Goal: Navigation & Orientation: Find specific page/section

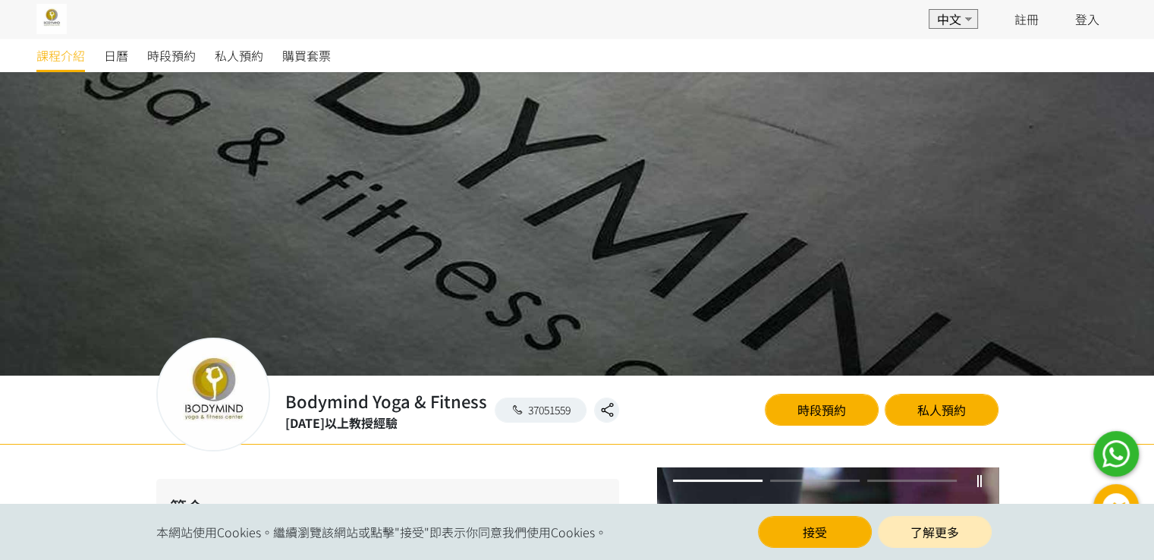
click at [970, 24] on select "EN 中文" at bounding box center [953, 19] width 49 height 20
select select "en"
click at [929, 9] on select "EN 中文" at bounding box center [953, 19] width 49 height 20
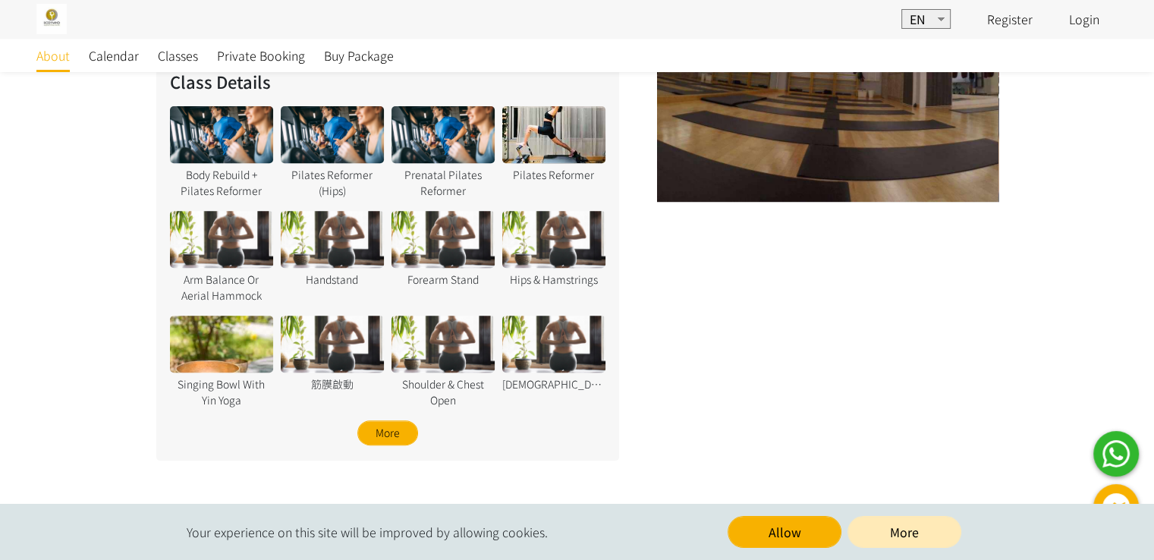
scroll to position [455, 0]
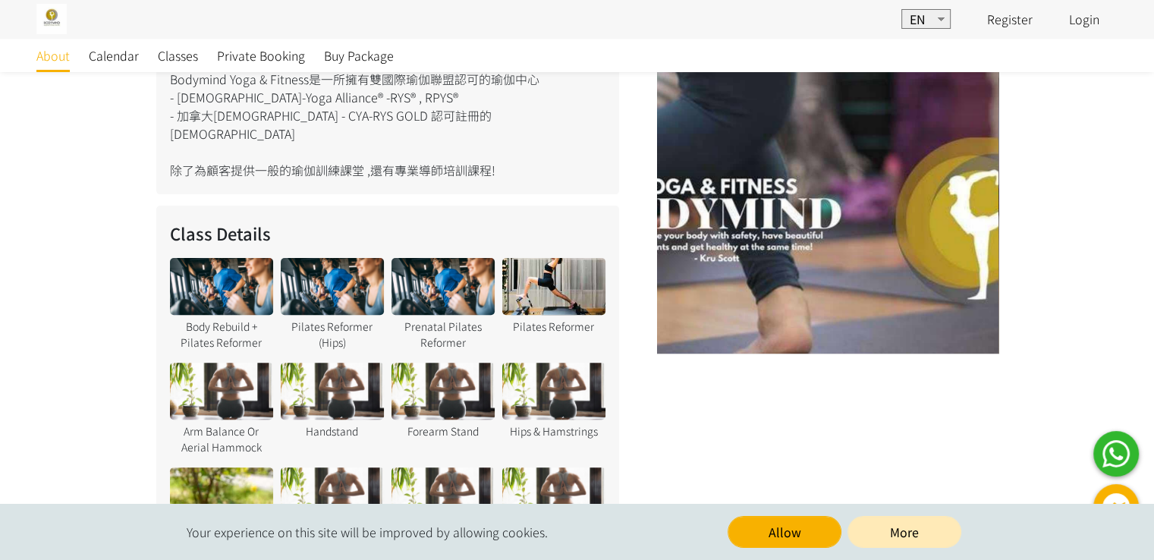
click at [224, 258] on div at bounding box center [221, 286] width 103 height 57
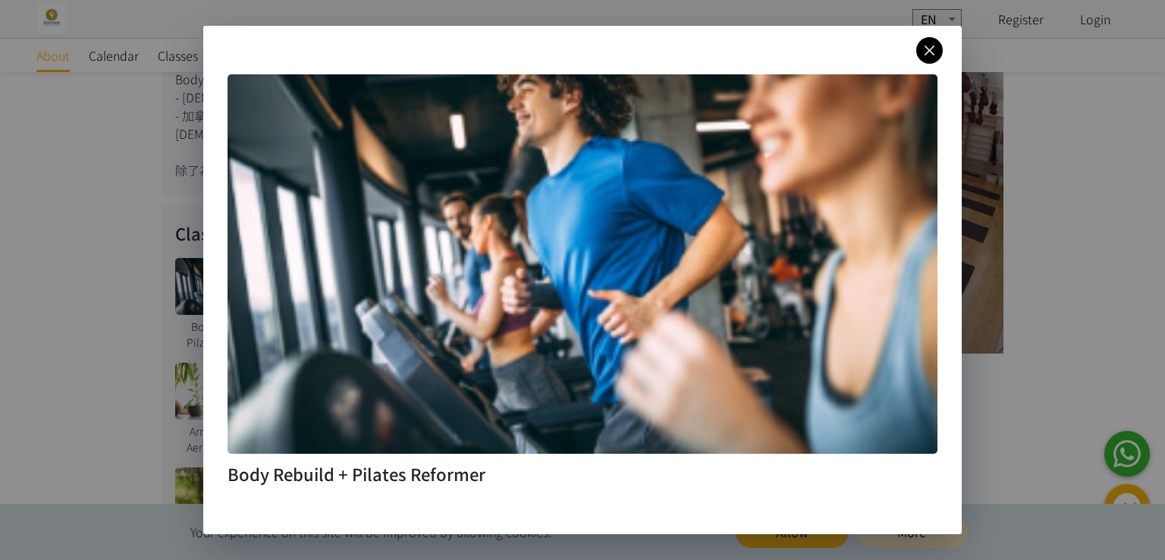
click at [935, 55] on icon at bounding box center [930, 50] width 27 height 19
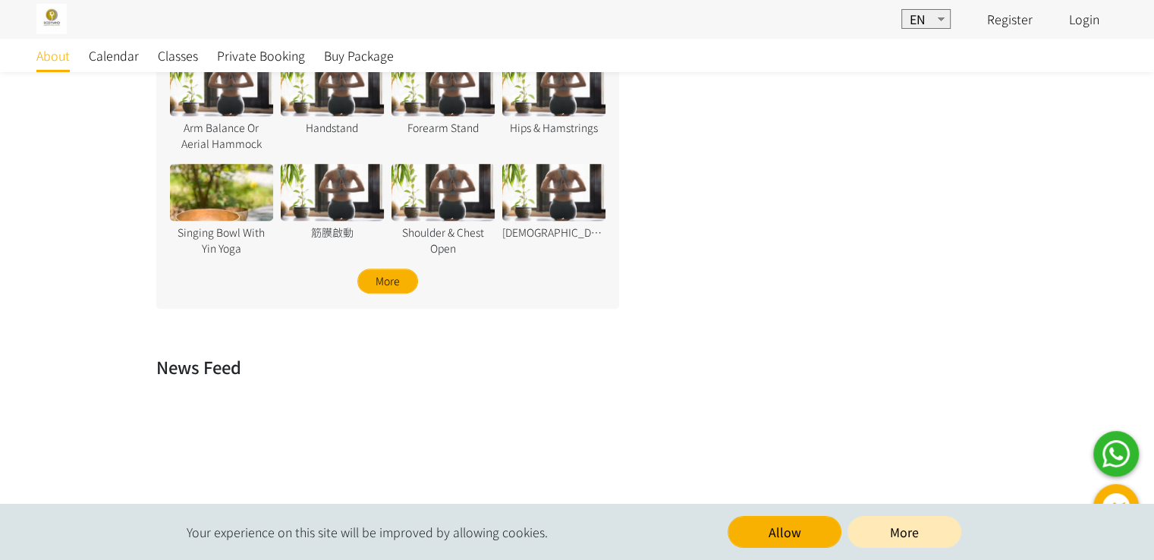
scroll to position [886, 0]
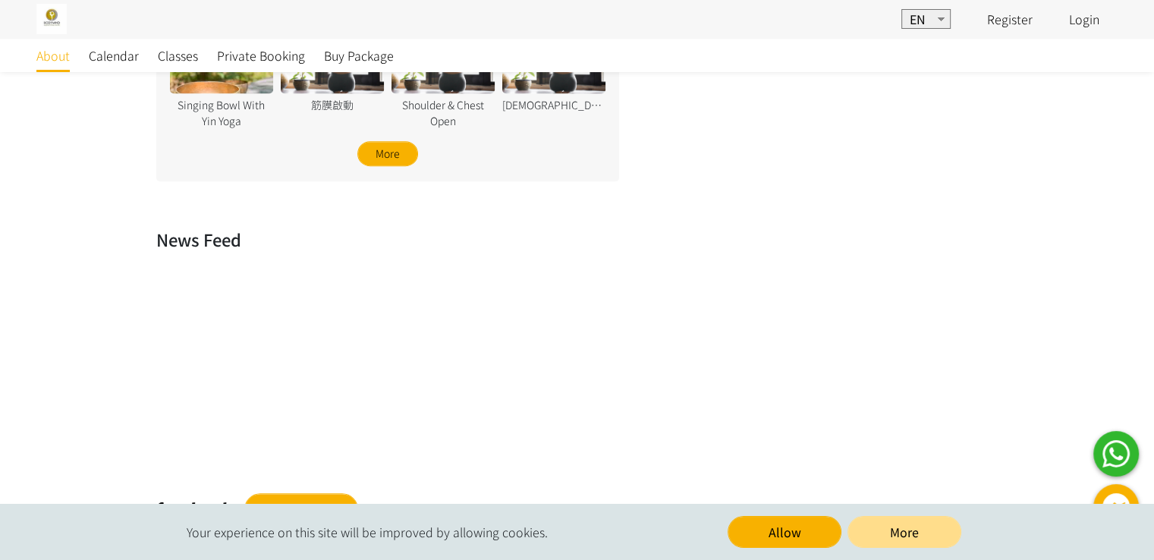
click at [882, 535] on link "More" at bounding box center [904, 532] width 114 height 32
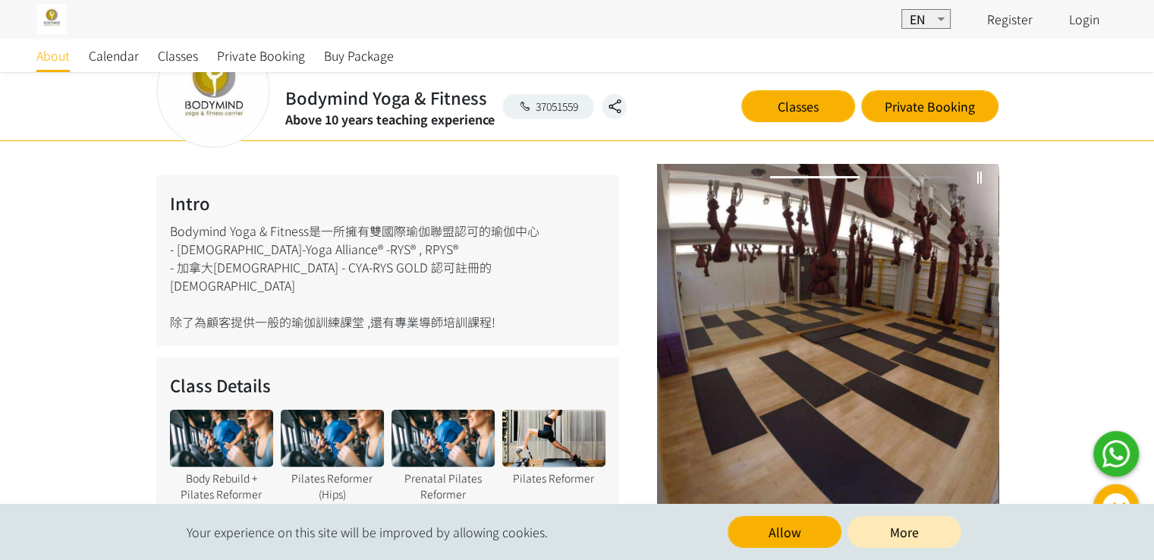
scroll to position [455, 0]
